Goal: Find specific page/section: Find specific page/section

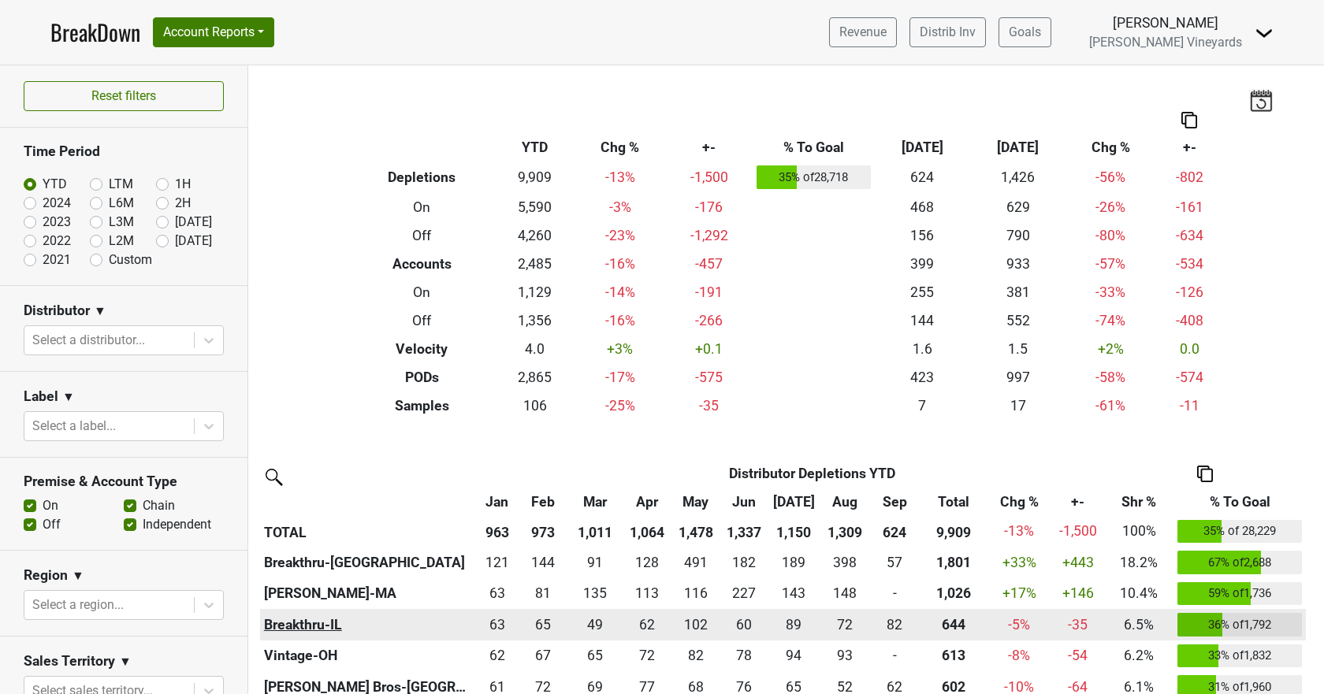
scroll to position [552, 0]
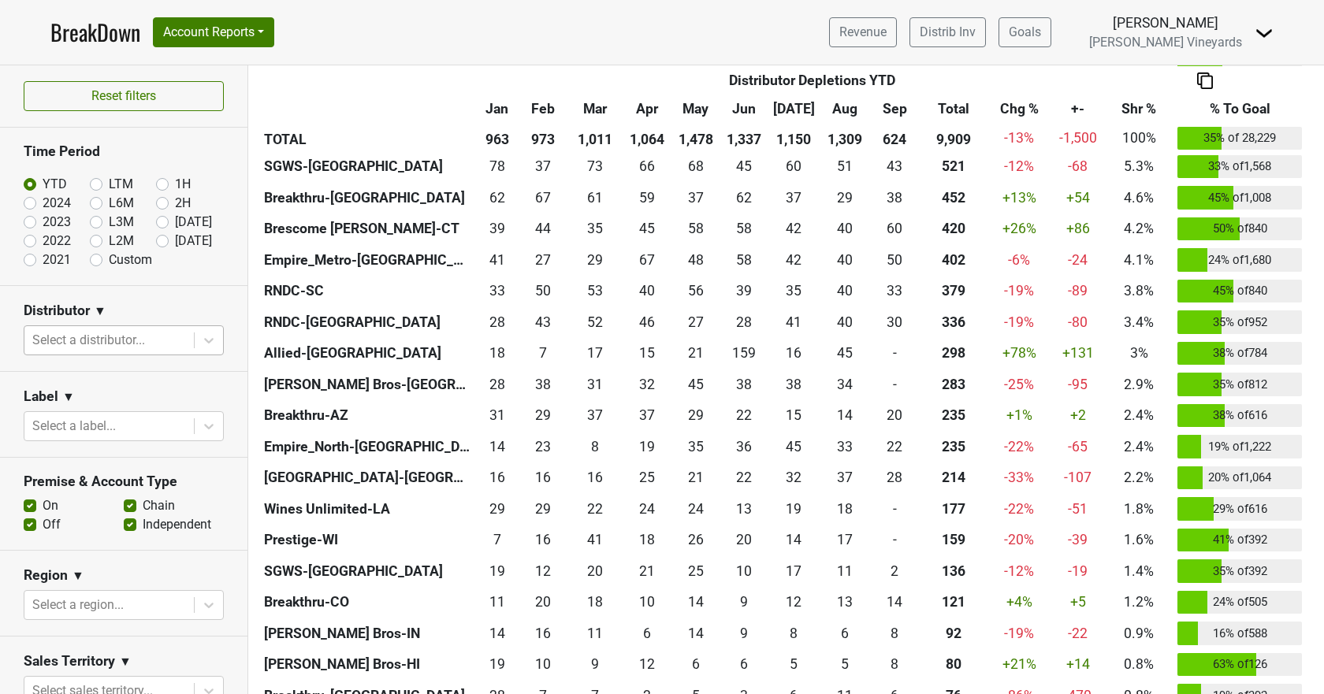
click at [114, 336] on div at bounding box center [109, 340] width 154 height 22
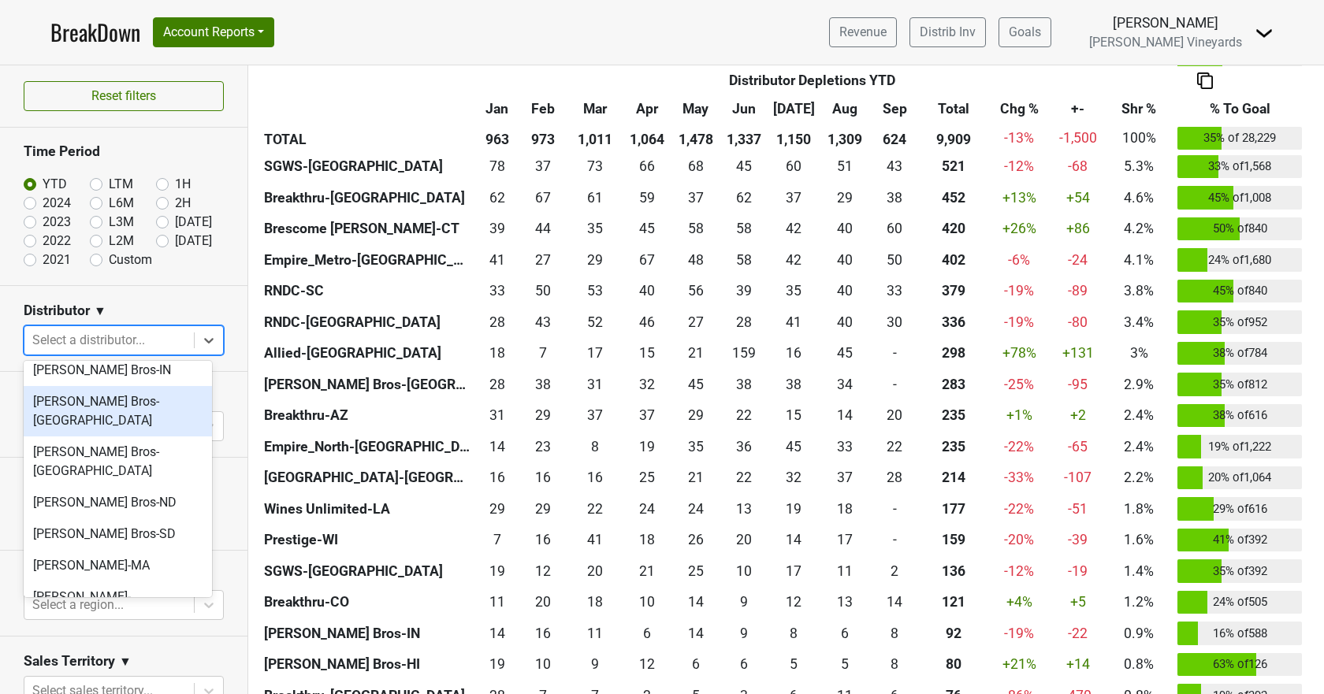
scroll to position [788, 0]
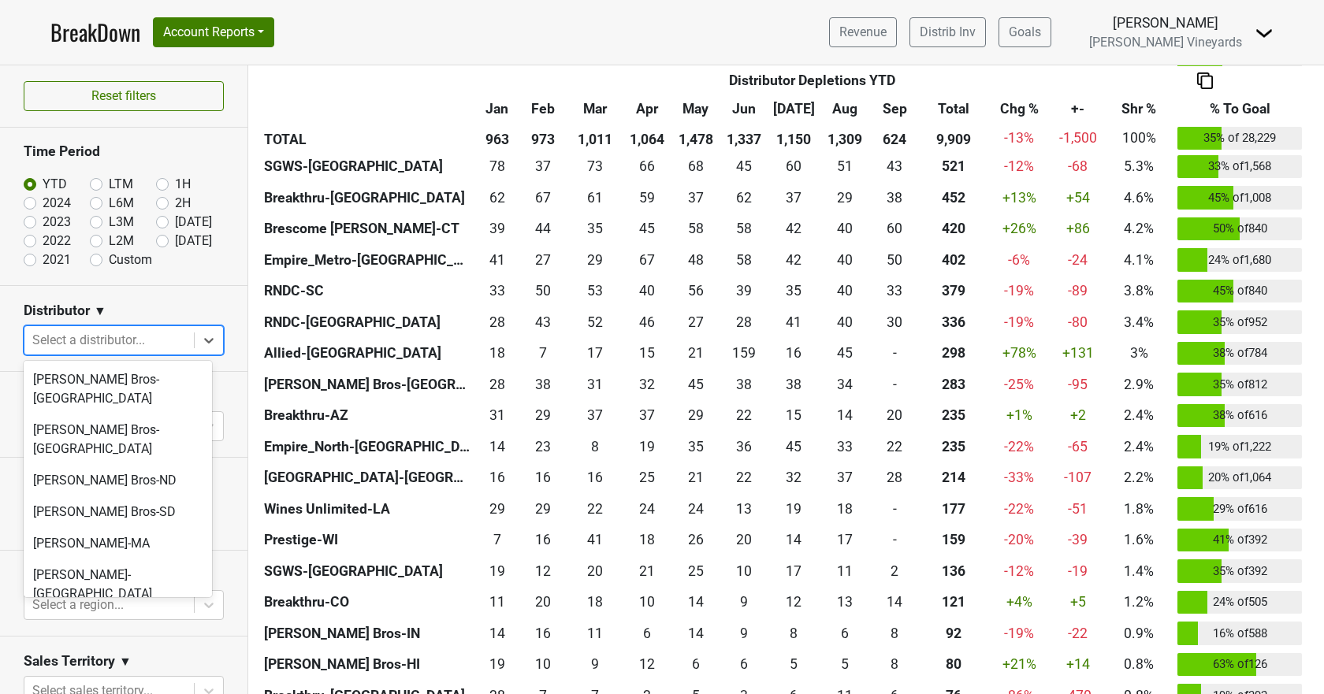
click at [98, 673] on div "RNDC-AK" at bounding box center [118, 689] width 188 height 32
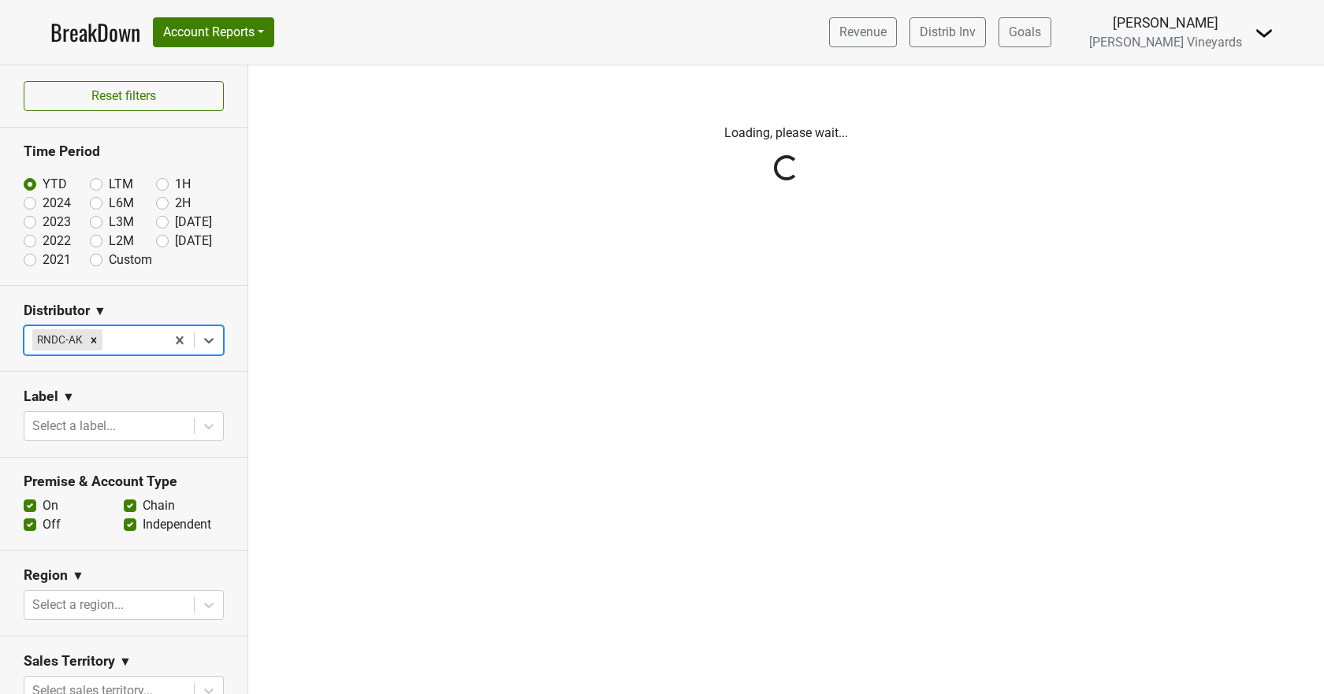
scroll to position [0, 0]
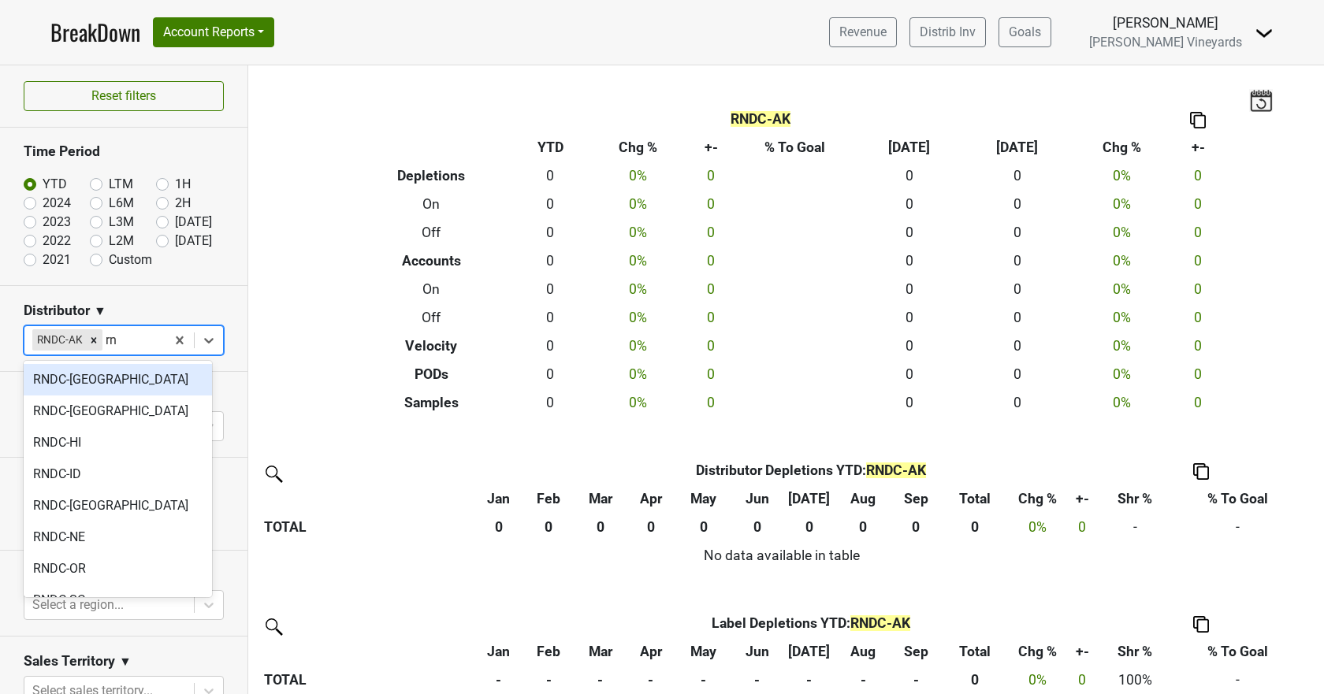
type input "rnd"
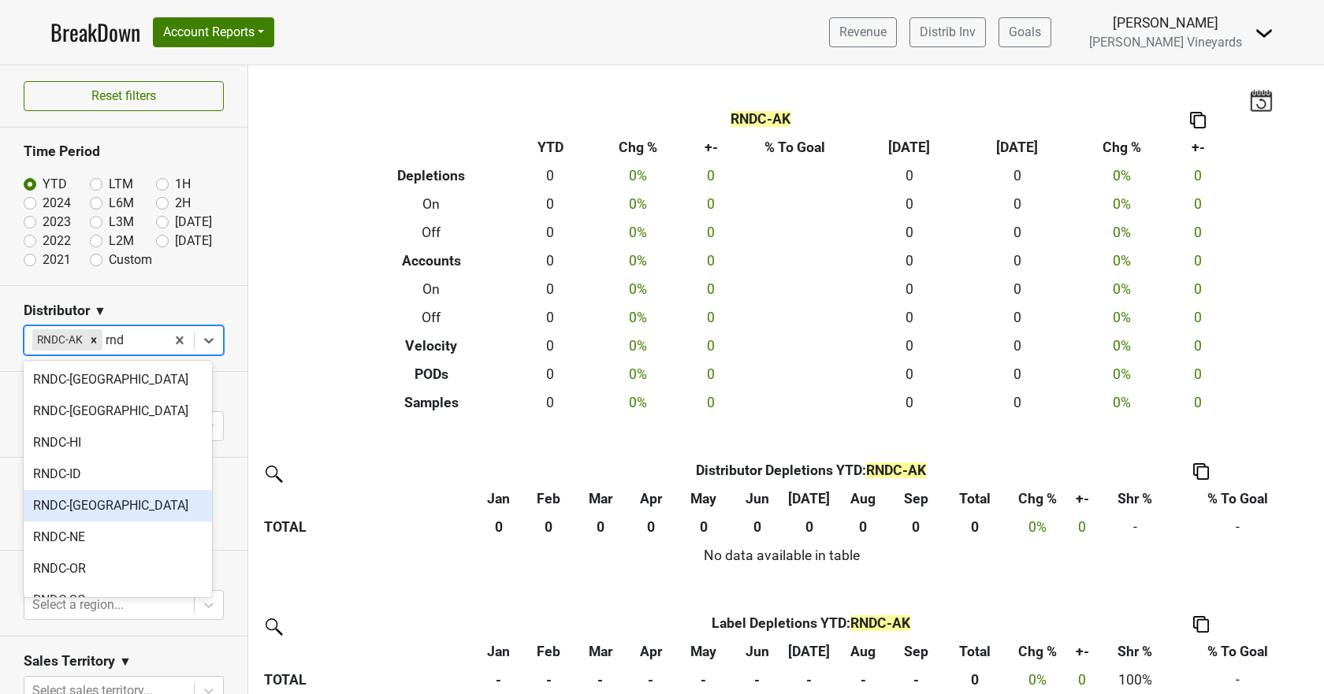
click at [134, 492] on div "RNDC-[GEOGRAPHIC_DATA]" at bounding box center [118, 506] width 188 height 32
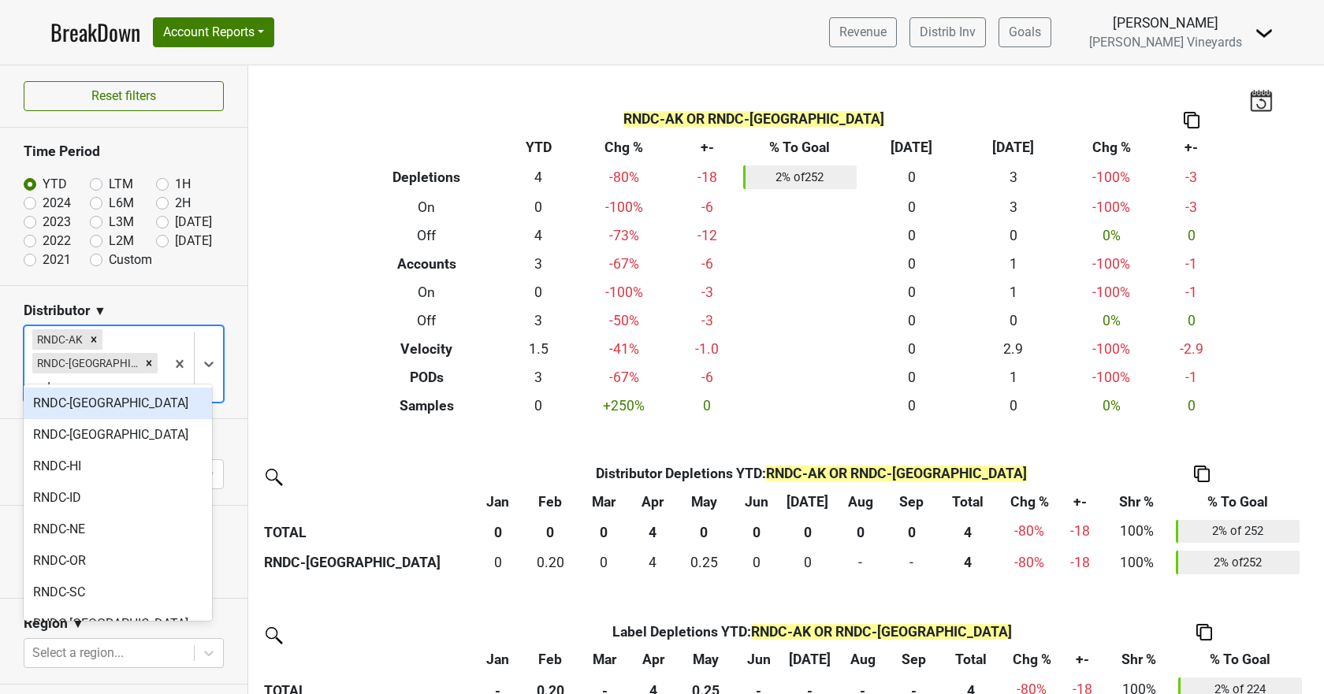
type input "rndc-"
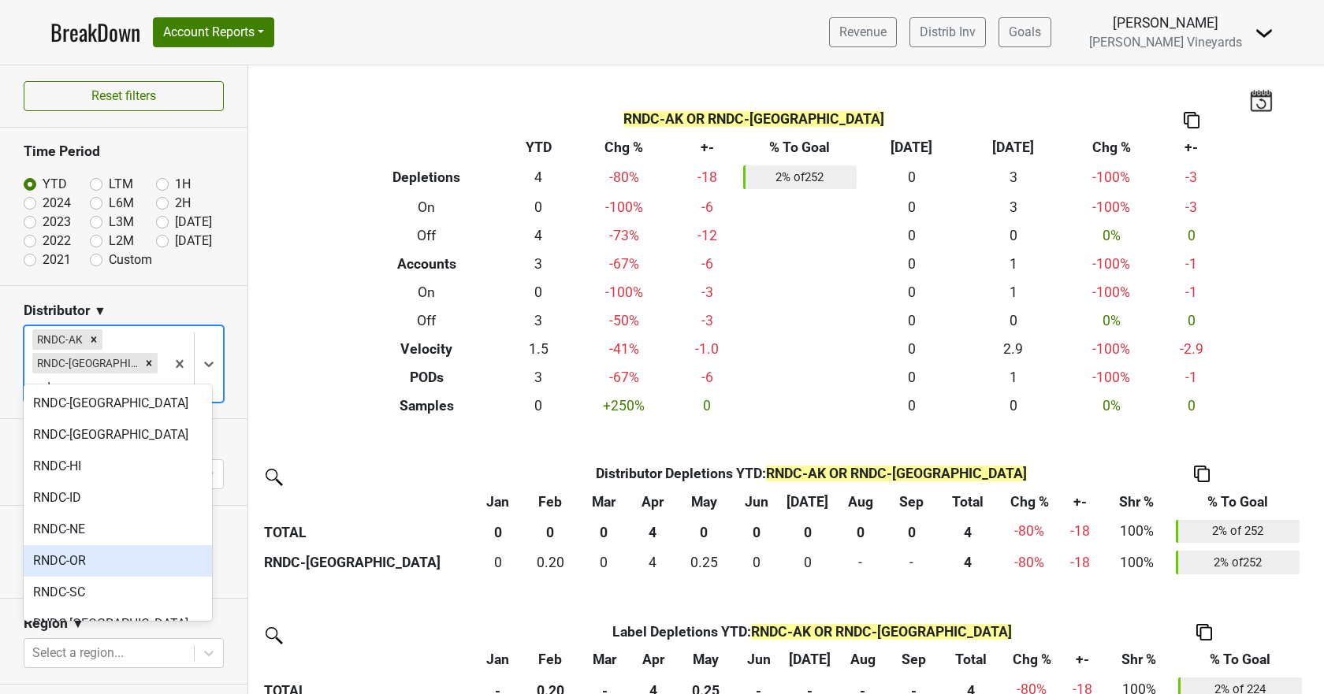
click at [112, 554] on div "RNDC-OR" at bounding box center [118, 561] width 188 height 32
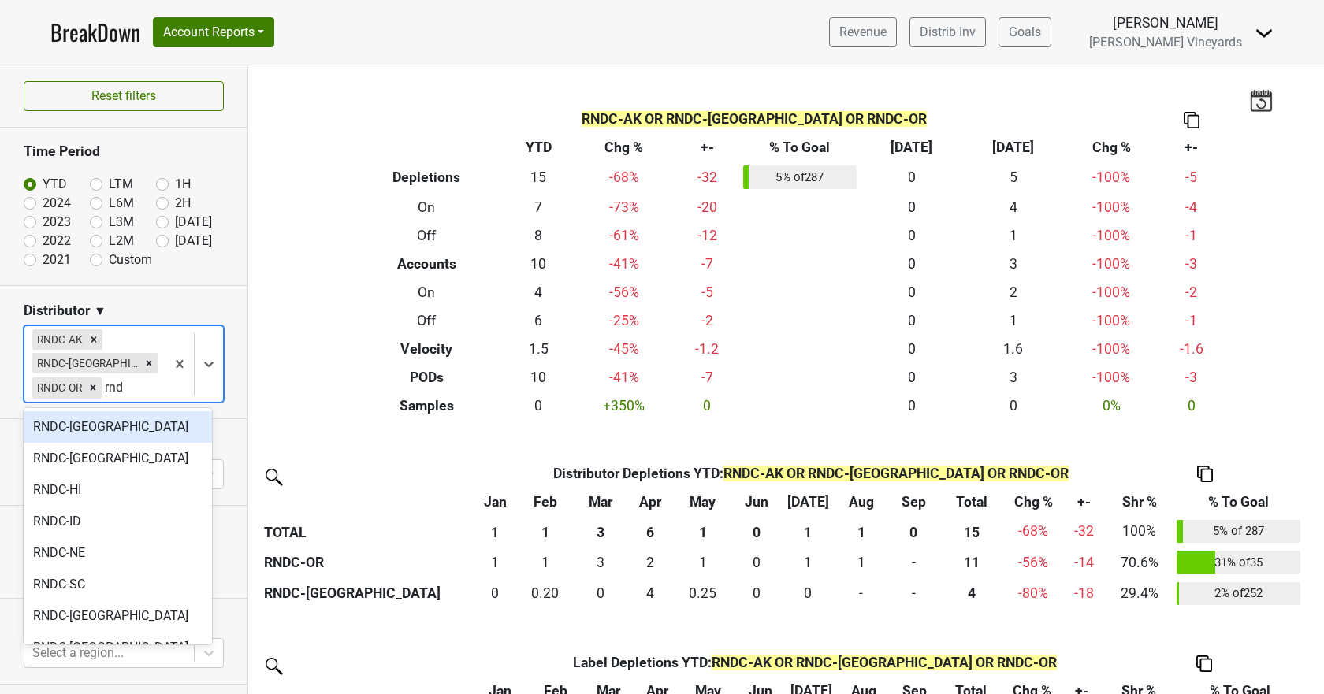
type input "rndc"
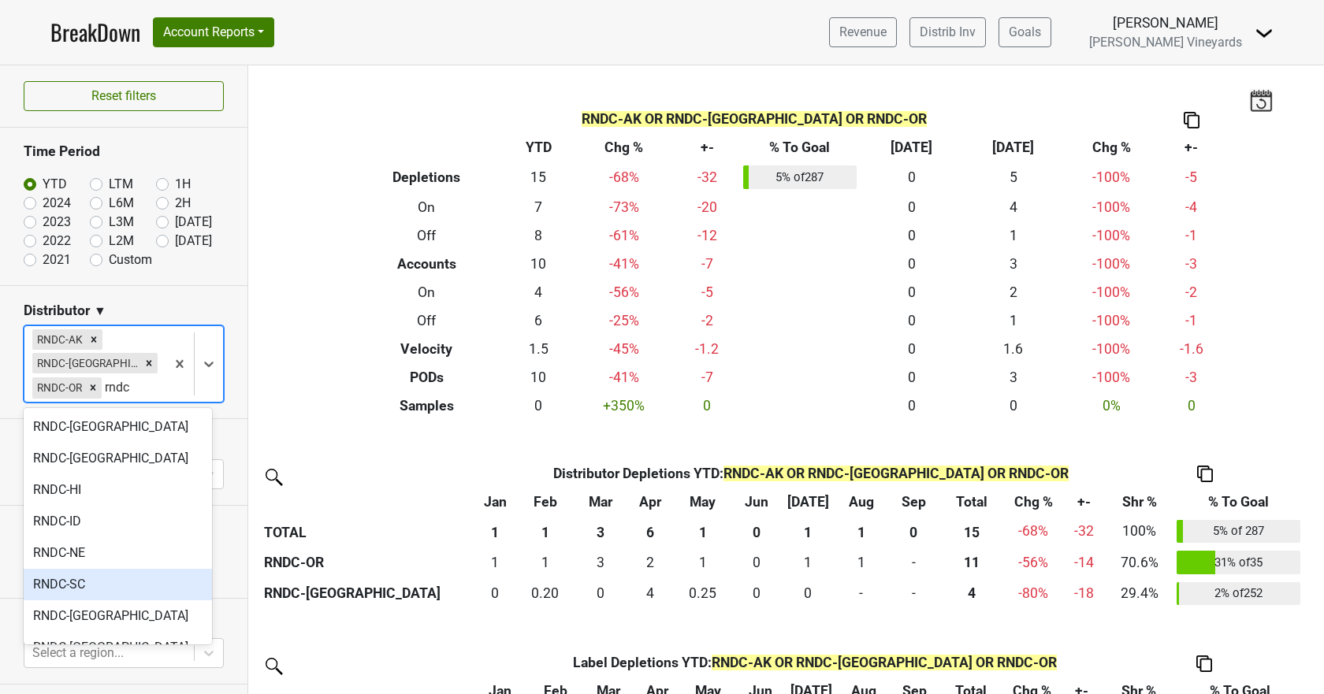
scroll to position [22, 0]
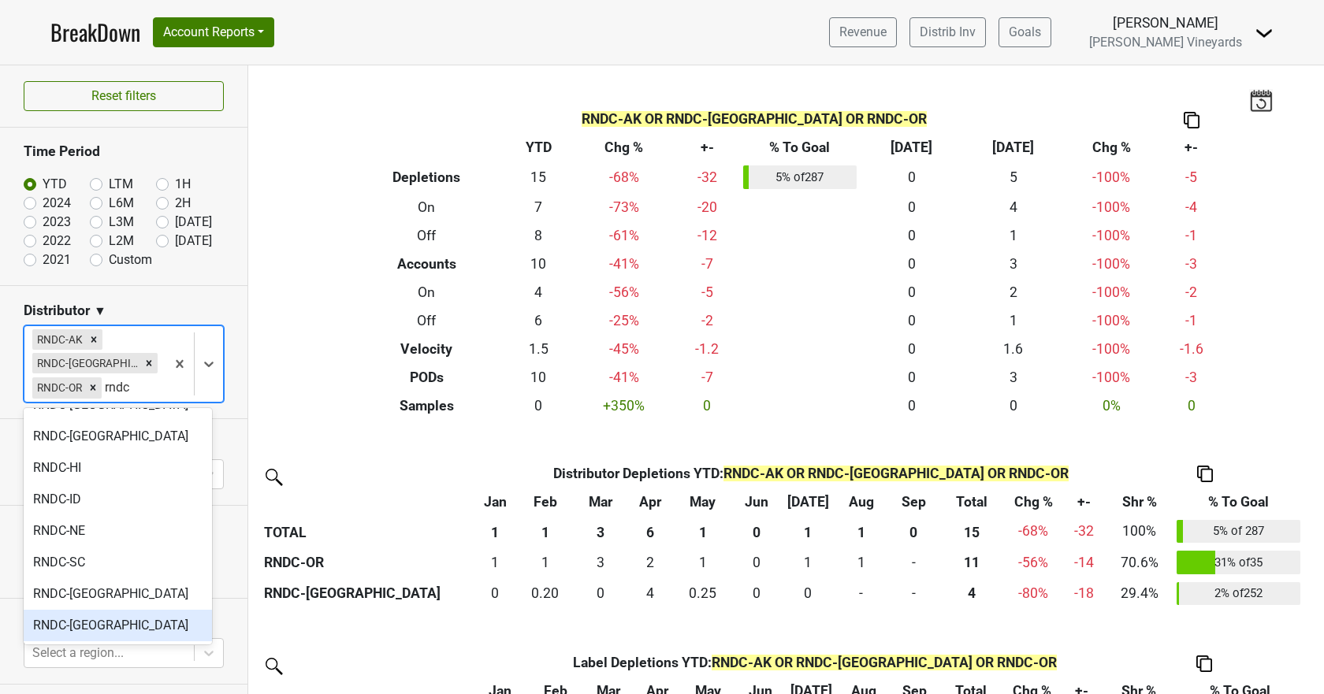
click at [94, 625] on div "RNDC-[GEOGRAPHIC_DATA]" at bounding box center [118, 626] width 188 height 32
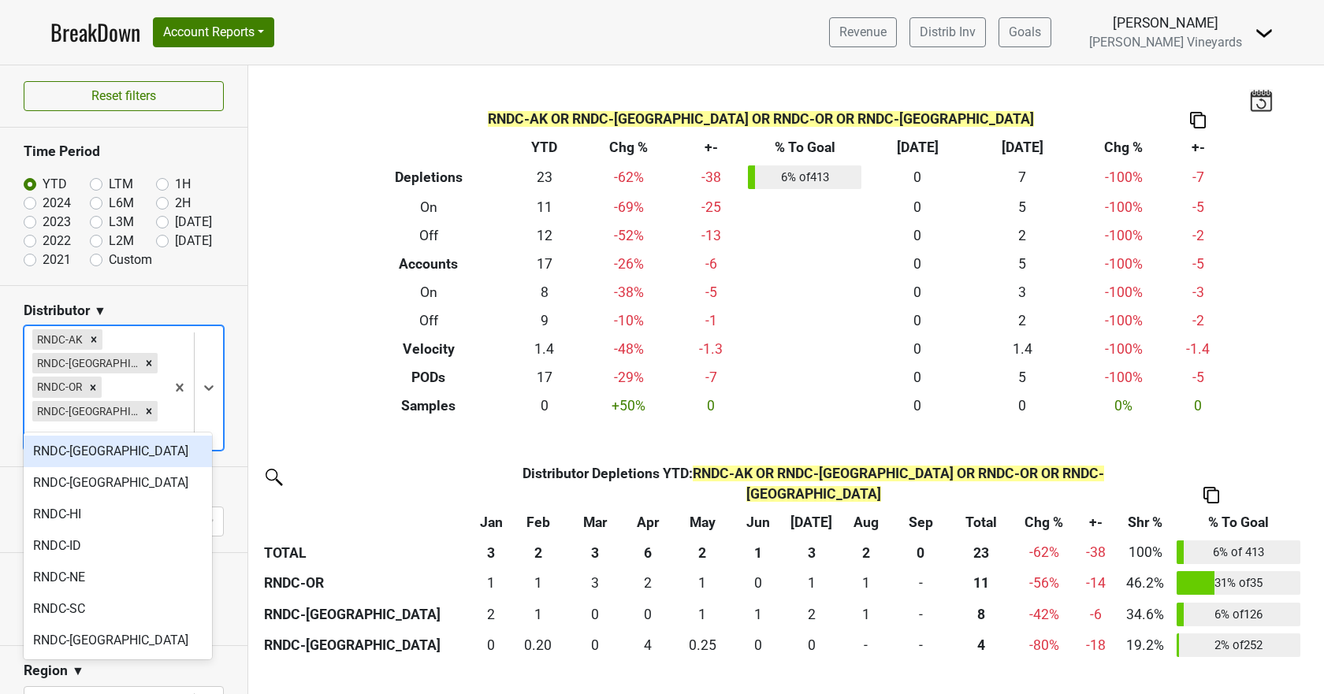
type input "r"
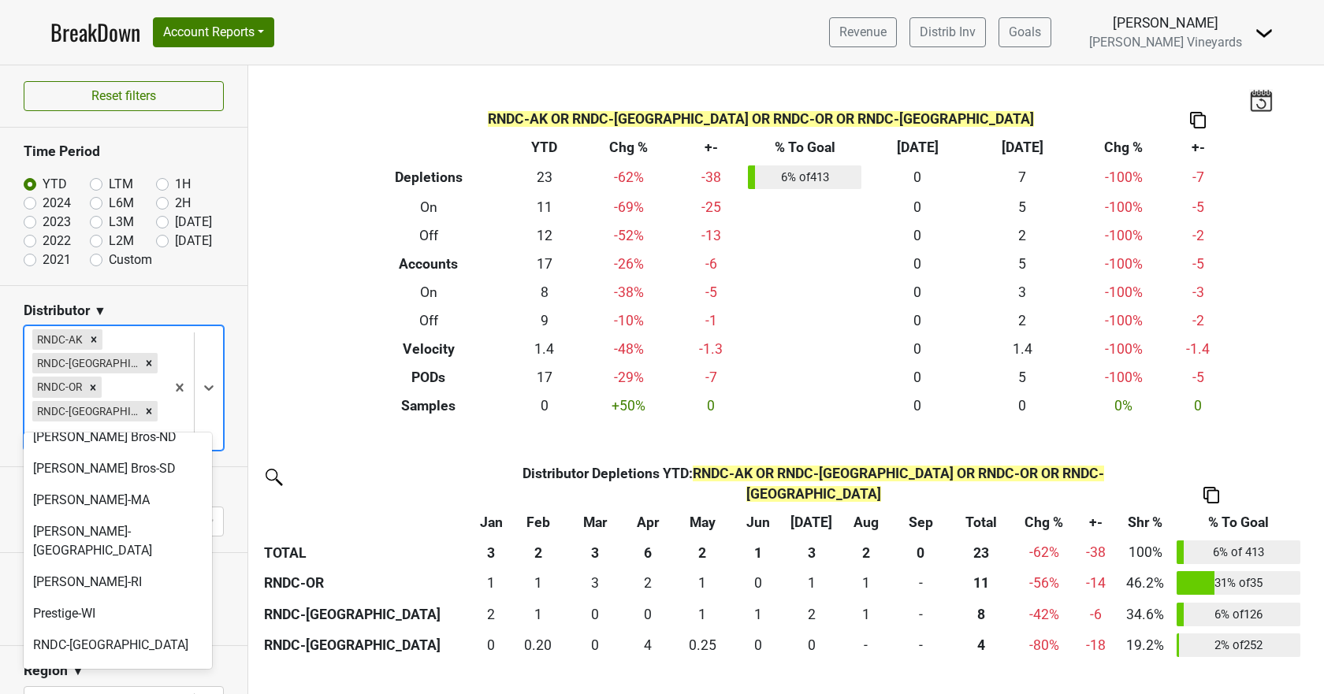
scroll to position [821, 0]
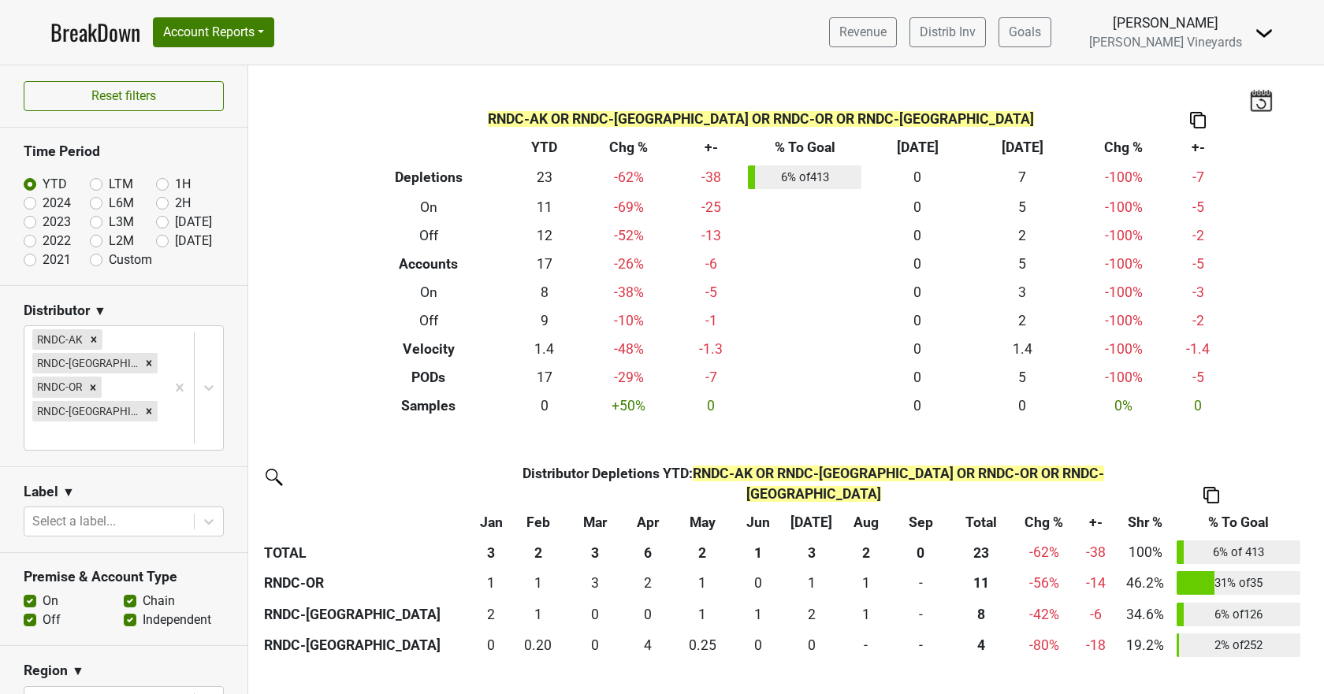
click at [332, 420] on div "Filters RNDC-AK OR RNDC-[GEOGRAPHIC_DATA] OR RNDC-OR OR RNDC-WA Breakdown Type …" at bounding box center [785, 379] width 1075 height 629
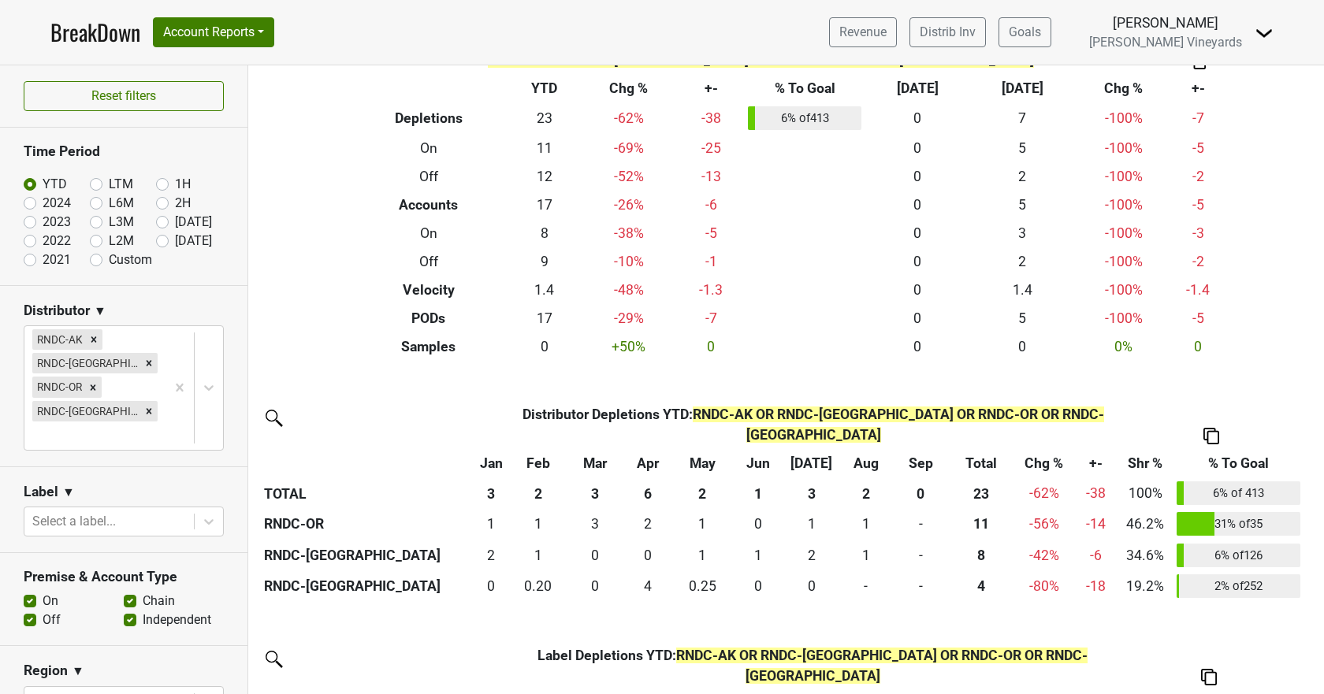
scroll to position [236, 0]
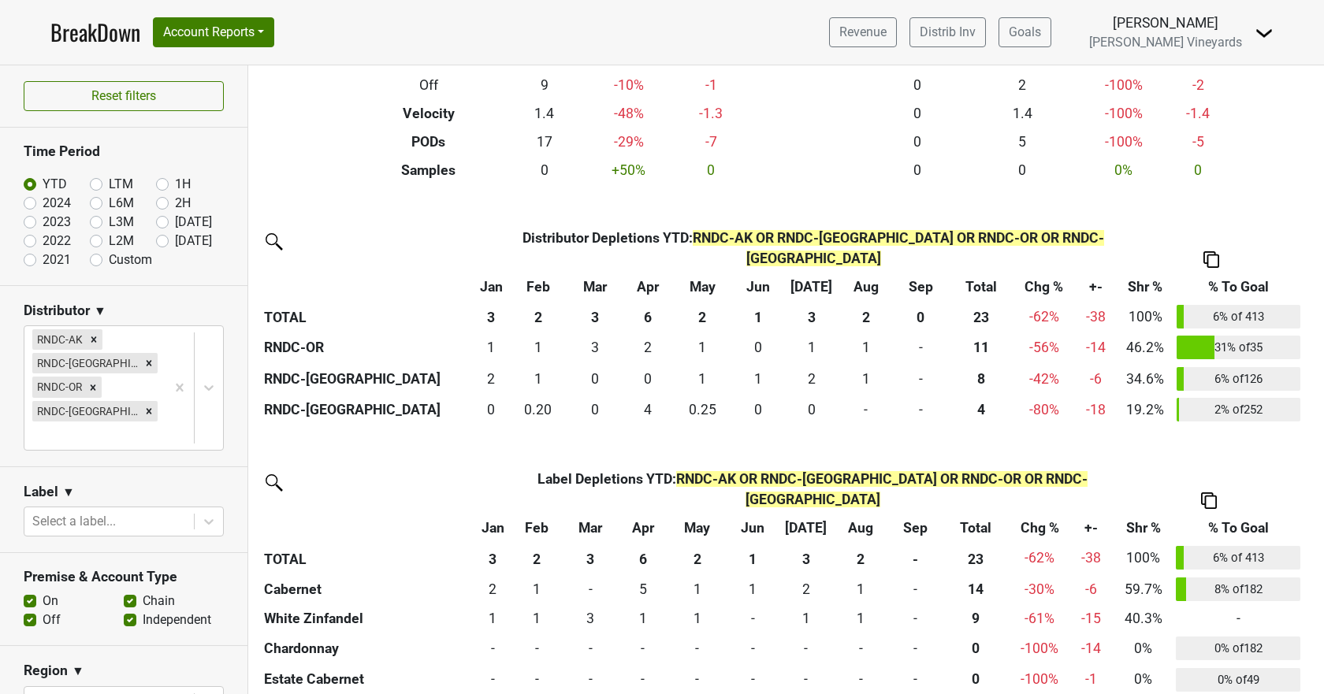
click at [1206, 251] on img at bounding box center [1211, 259] width 16 height 17
click at [1211, 173] on div "Copy as Image" at bounding box center [1209, 164] width 80 height 23
click at [1213, 492] on img at bounding box center [1209, 500] width 16 height 17
click at [1202, 395] on div "Copy as Image" at bounding box center [1207, 384] width 80 height 23
